Goal: Task Accomplishment & Management: Manage account settings

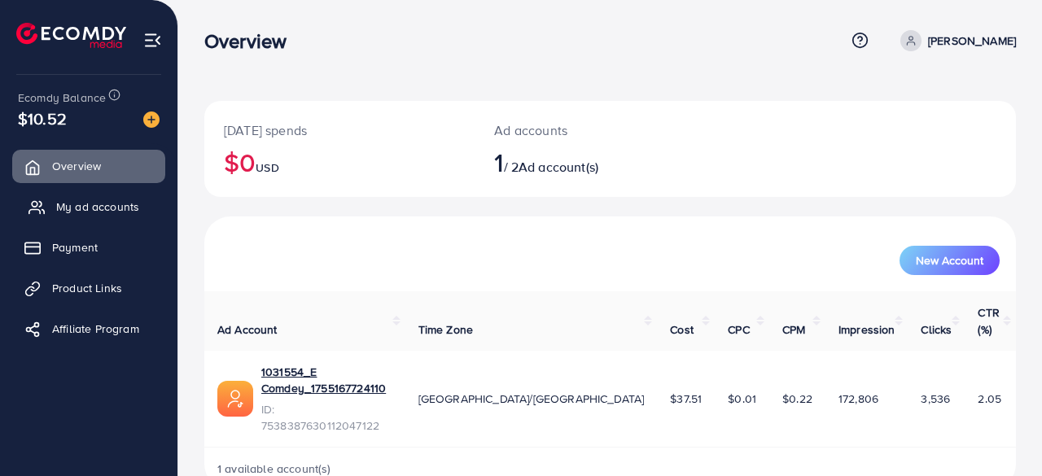
click at [141, 204] on link "My ad accounts" at bounding box center [88, 206] width 153 height 33
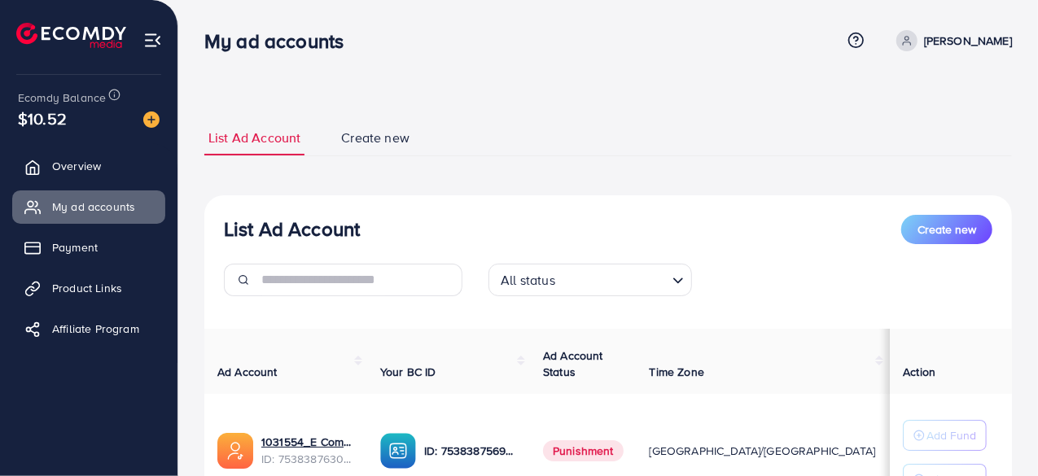
scroll to position [151, 0]
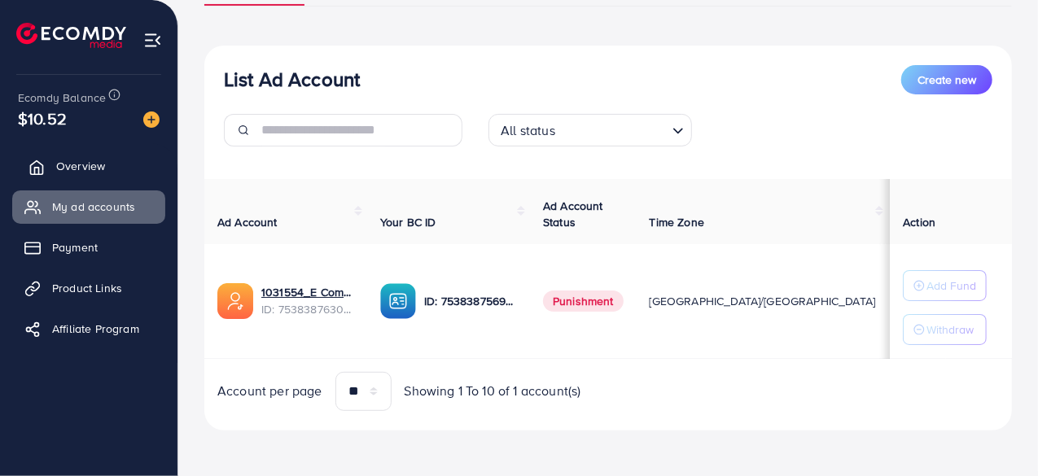
click at [77, 168] on span "Overview" at bounding box center [80, 166] width 49 height 16
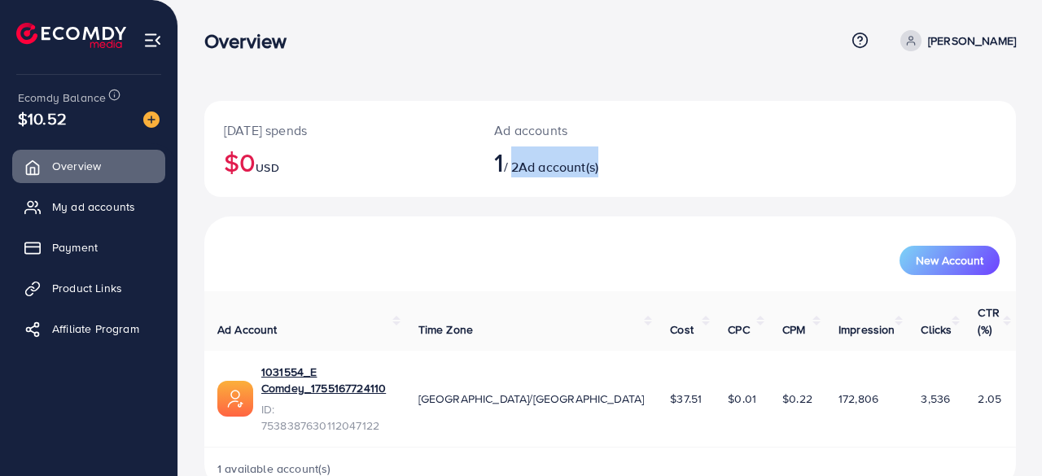
drag, startPoint x: 518, startPoint y: 170, endPoint x: 641, endPoint y: 191, distance: 125.5
click at [643, 191] on div "Ad accounts 1 / 2 Ad account(s)" at bounding box center [575, 149] width 203 height 96
drag, startPoint x: 580, startPoint y: 221, endPoint x: 571, endPoint y: 225, distance: 10.2
click at [580, 221] on div "New Account" at bounding box center [609, 253] width 811 height 75
click at [108, 208] on span "My ad accounts" at bounding box center [97, 207] width 83 height 16
